Goal: Task Accomplishment & Management: Use online tool/utility

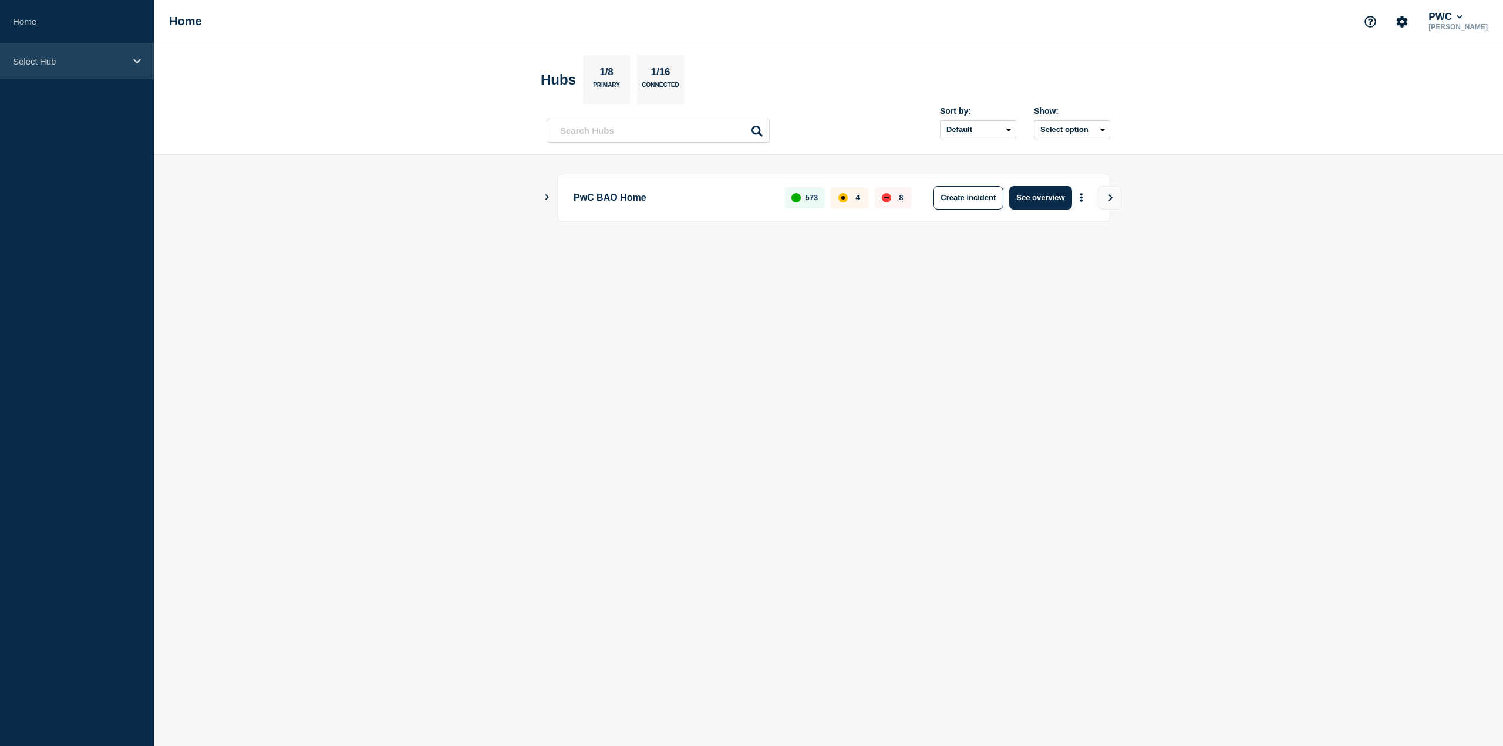
click at [114, 69] on div "Select Hub" at bounding box center [77, 61] width 154 height 36
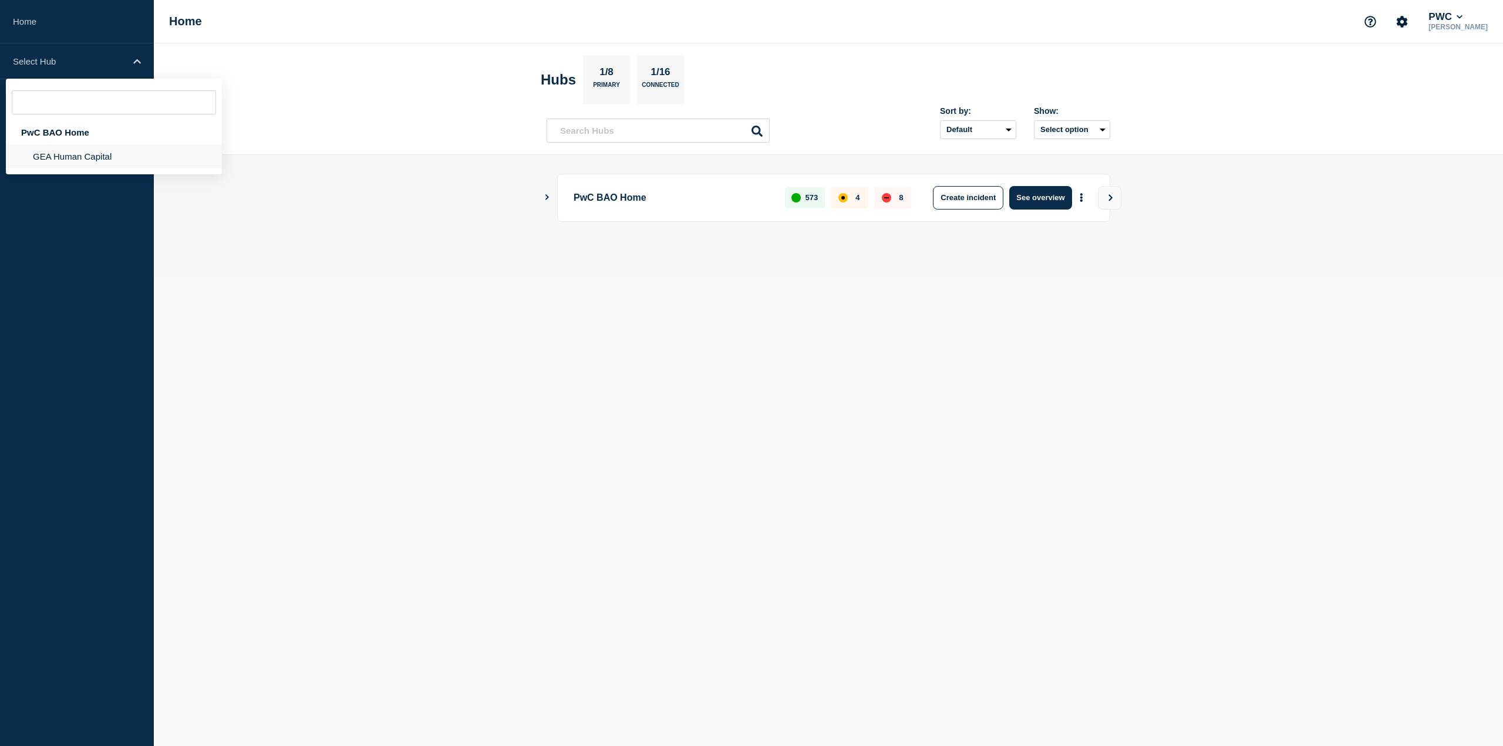
click at [107, 148] on li "GEA Human Capital" at bounding box center [114, 156] width 216 height 24
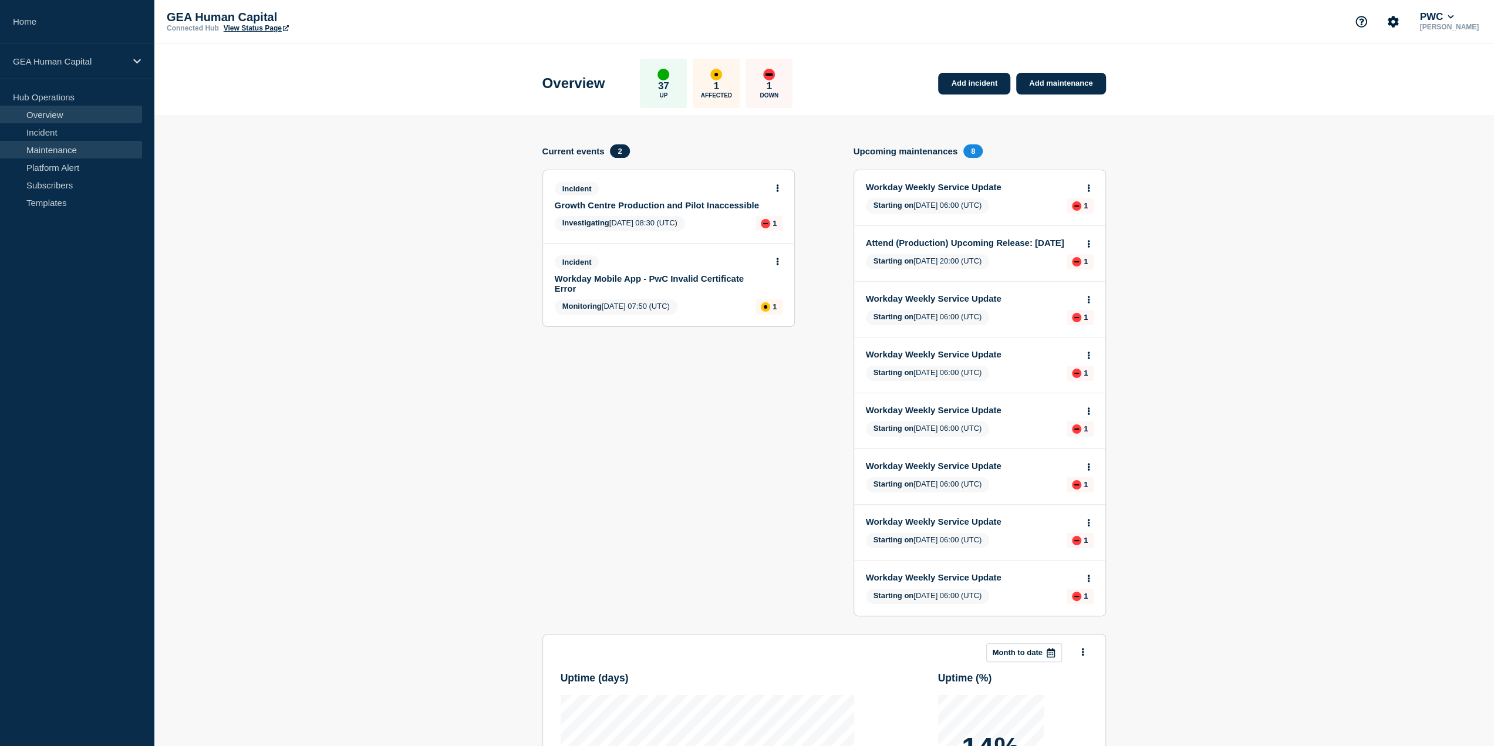
click at [66, 144] on link "Maintenance" at bounding box center [71, 150] width 142 height 18
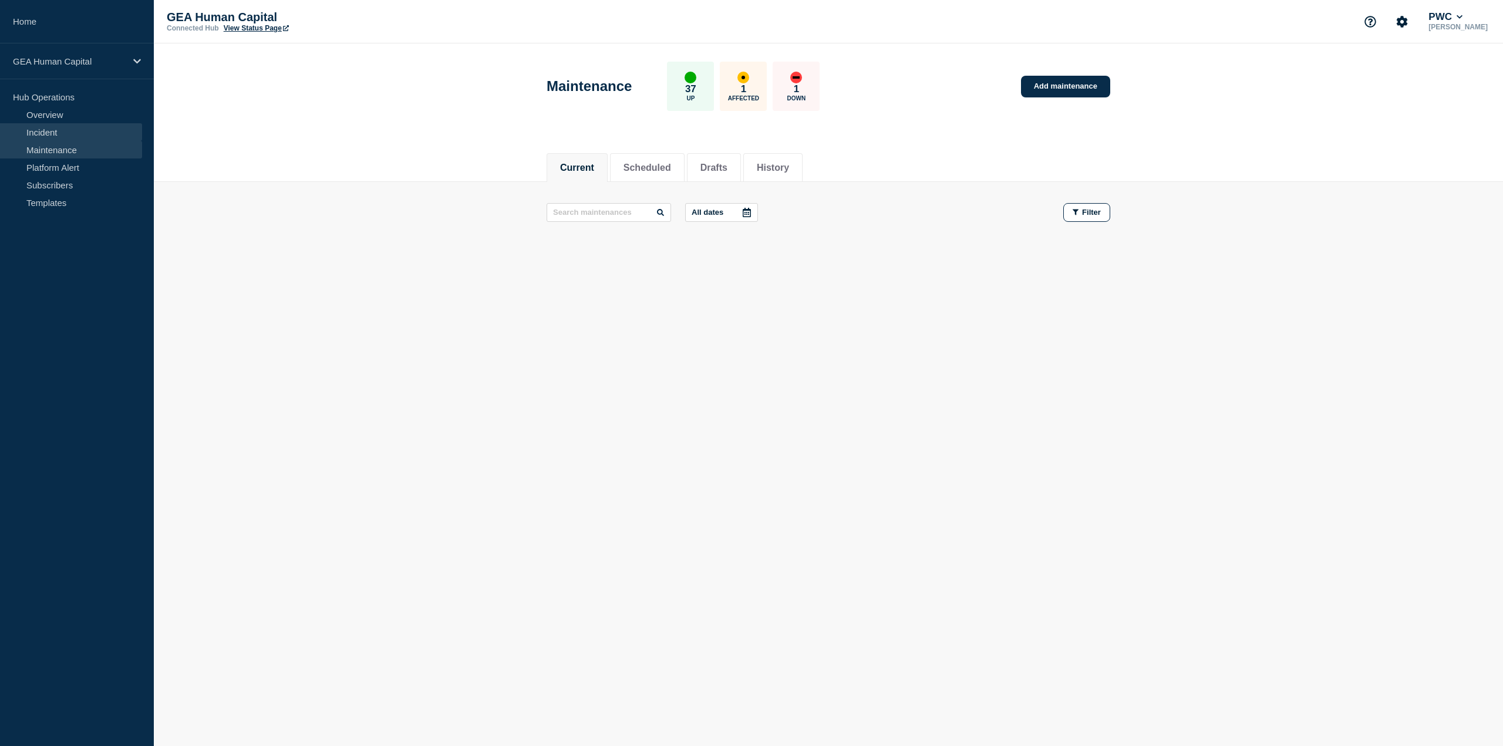
click at [94, 134] on link "Incident" at bounding box center [71, 132] width 142 height 18
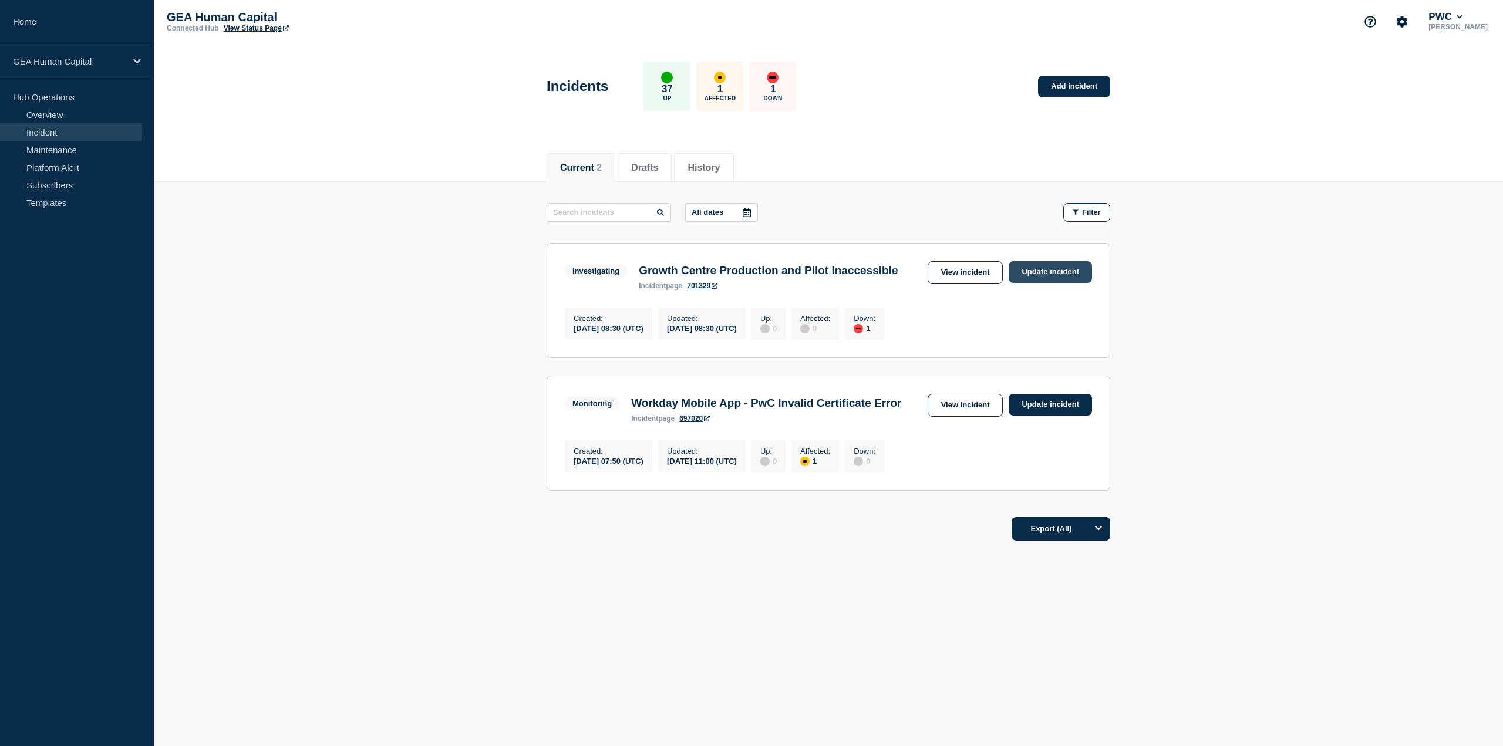
click at [1046, 271] on link "Update incident" at bounding box center [1050, 272] width 83 height 22
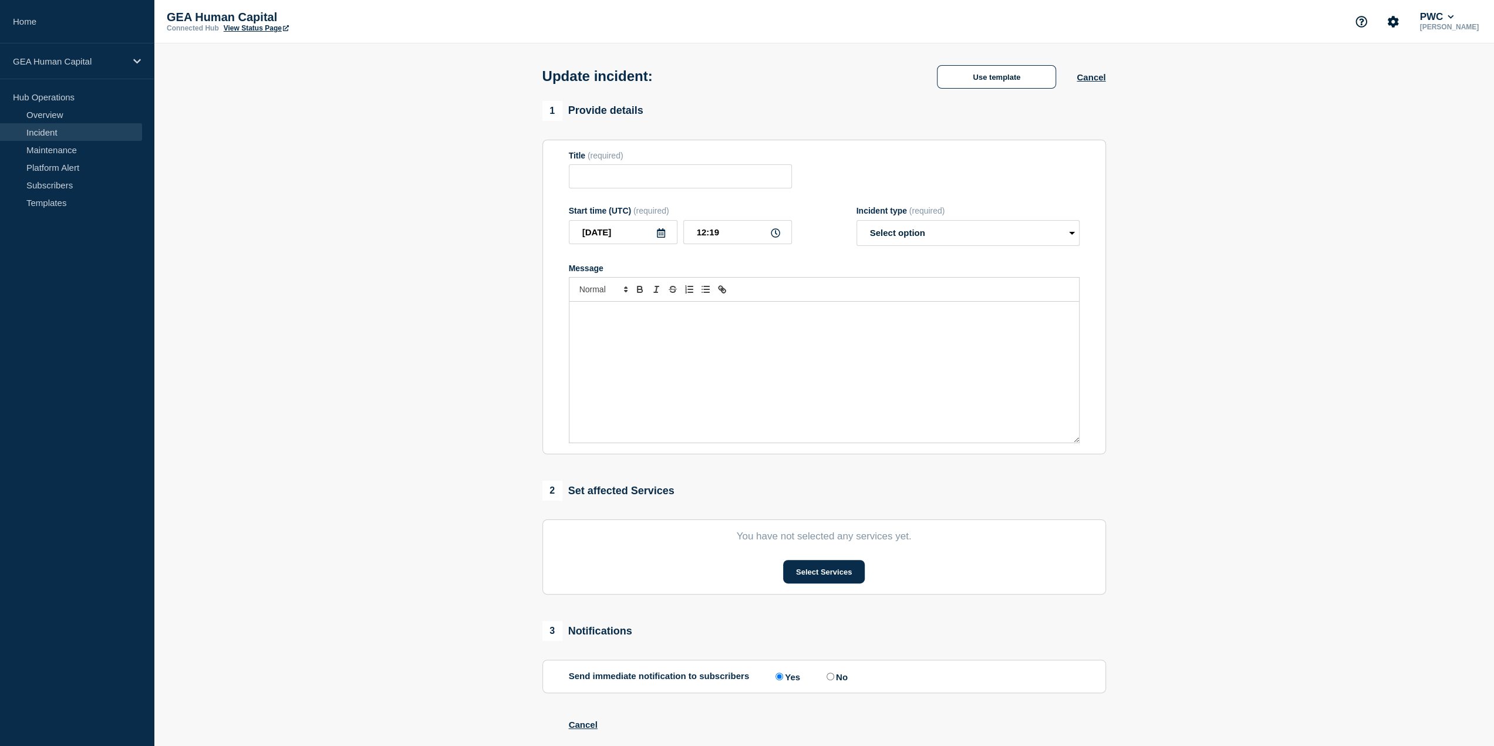
type input "Growth Centre Production and Pilot Inaccessible"
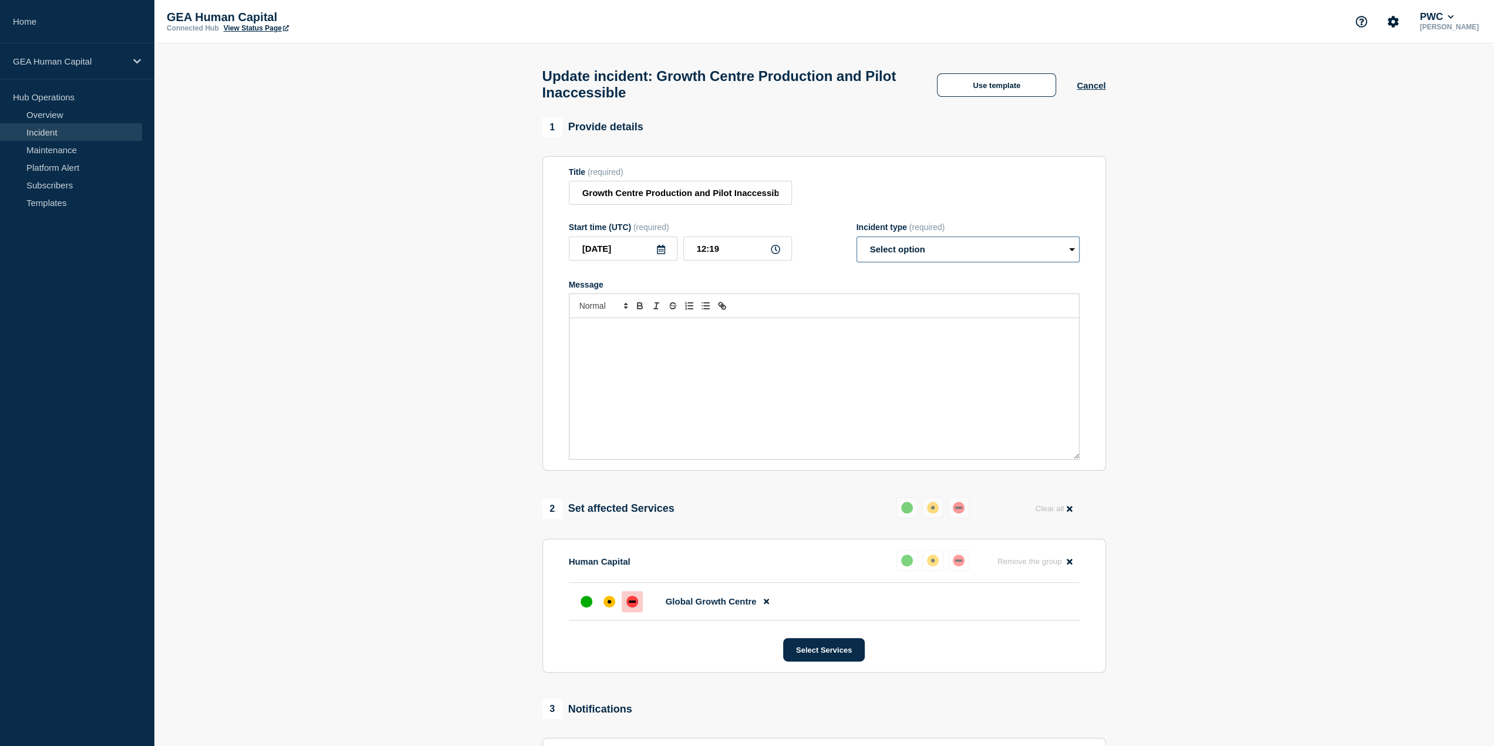
click at [910, 251] on select "Select option Investigating Identified Monitoring Resolved" at bounding box center [968, 250] width 223 height 26
select select "resolved"
click at [857, 242] on select "Select option Investigating Identified Monitoring Resolved" at bounding box center [968, 250] width 223 height 26
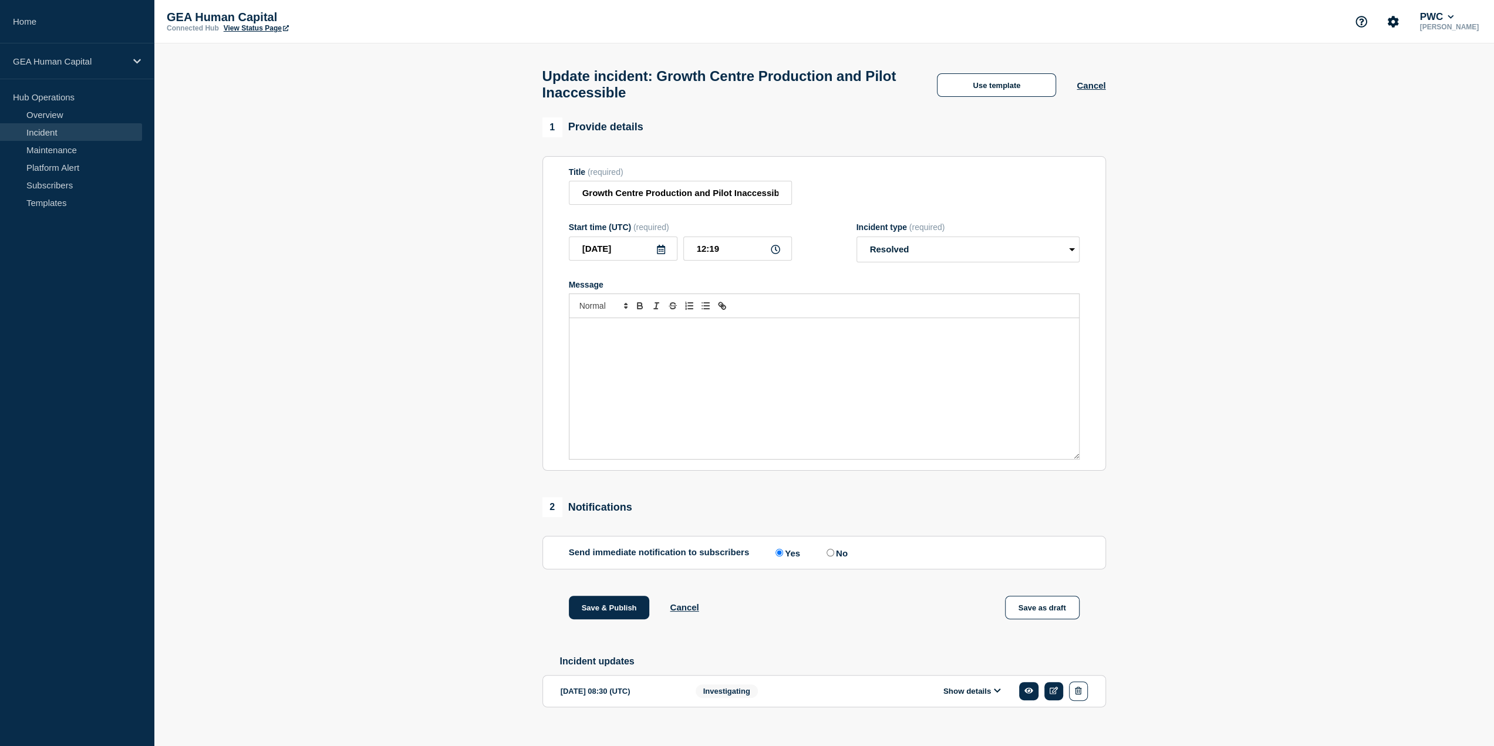
click at [597, 335] on p "Message" at bounding box center [824, 330] width 492 height 11
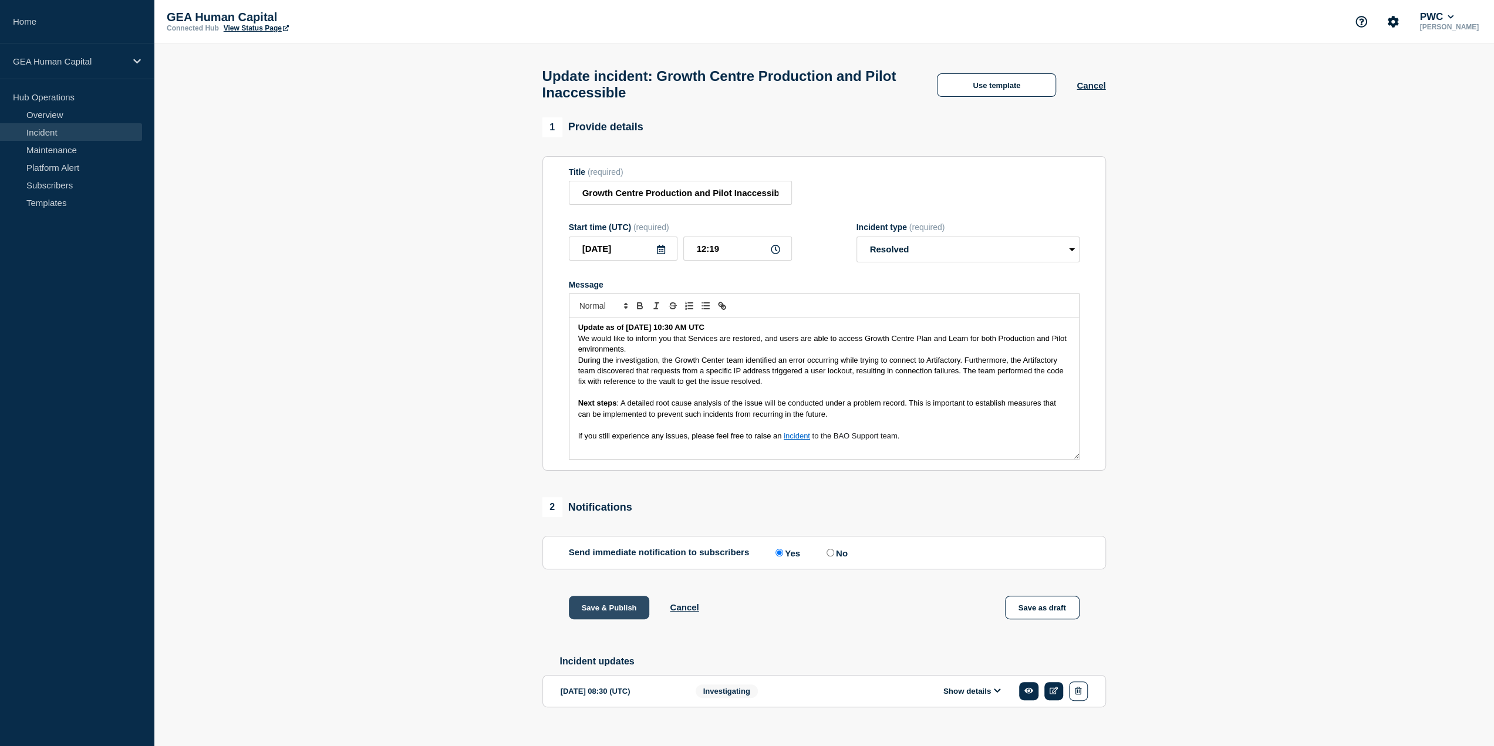
click at [616, 608] on button "Save & Publish" at bounding box center [609, 607] width 81 height 23
